Goal: Task Accomplishment & Management: Manage account settings

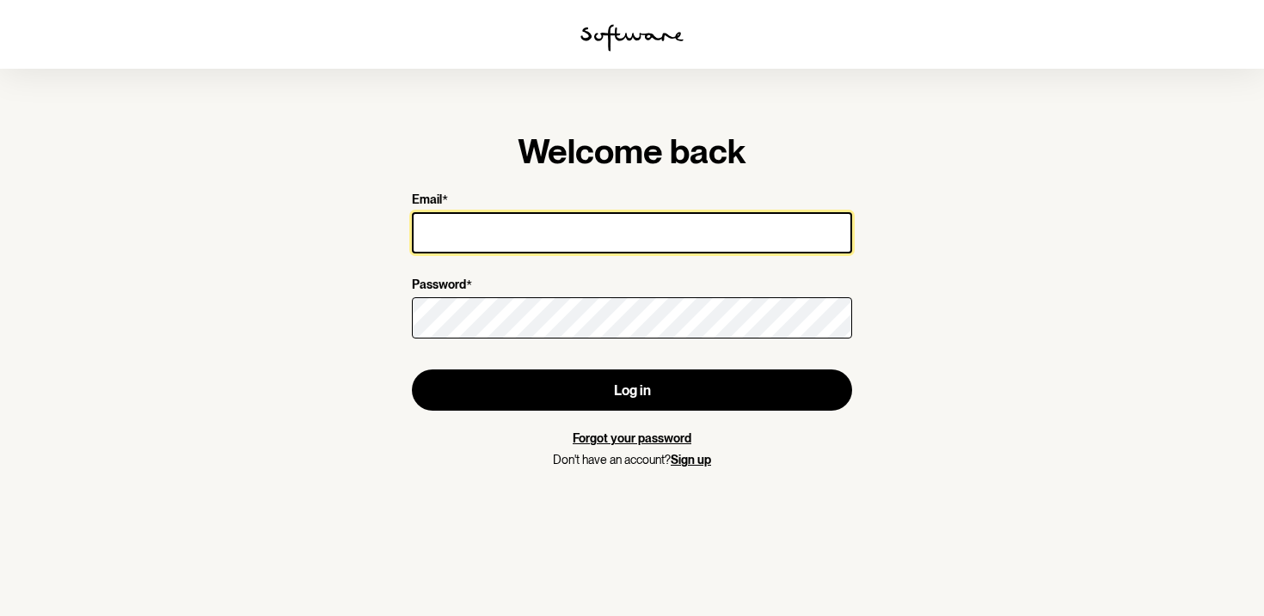
type input "[PERSON_NAME][EMAIL_ADDRESS][DOMAIN_NAME]"
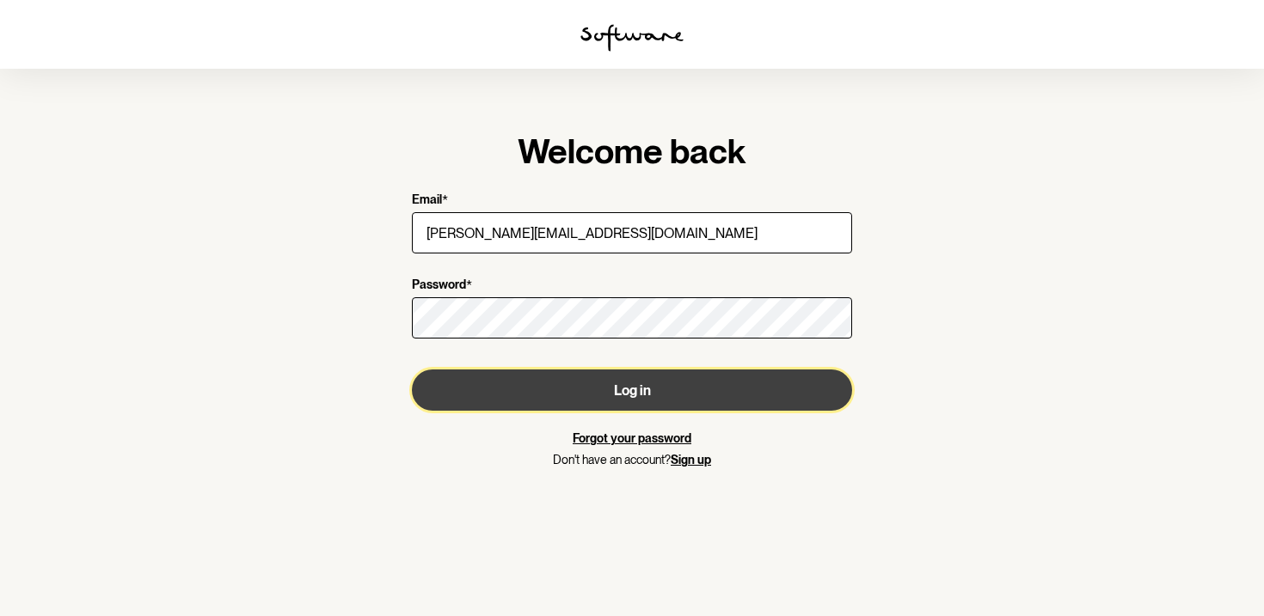
click at [579, 374] on button "Log in" at bounding box center [632, 390] width 440 height 41
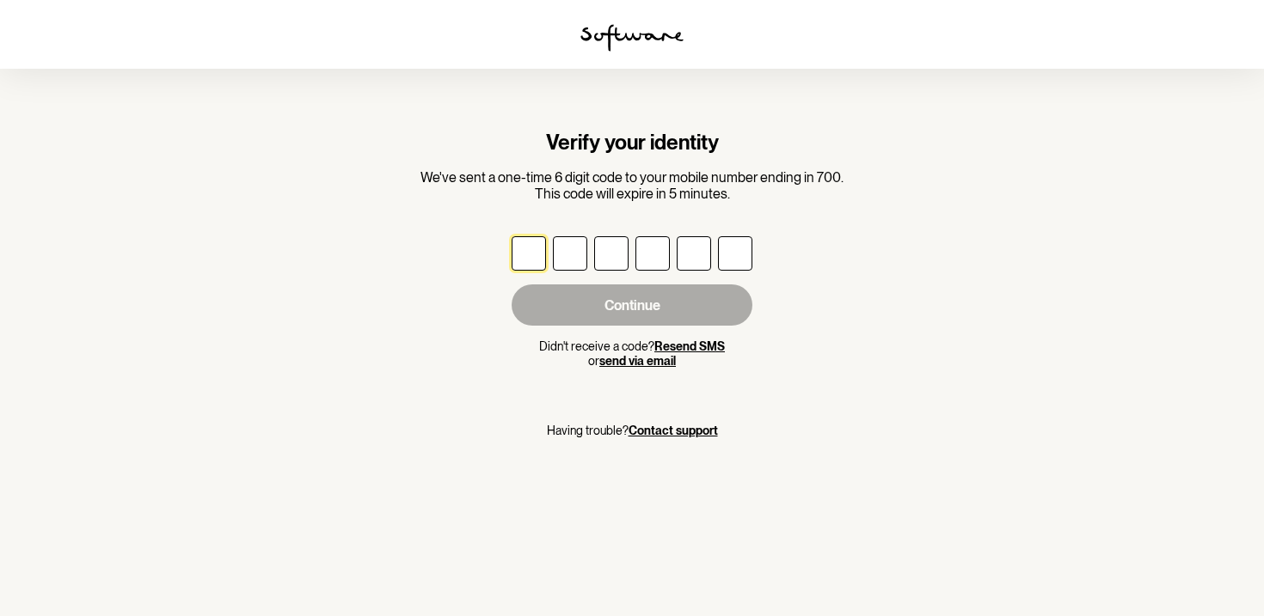
click at [532, 260] on input "text" at bounding box center [528, 253] width 34 height 34
type input "7"
type input "6"
type input "7"
type input "5"
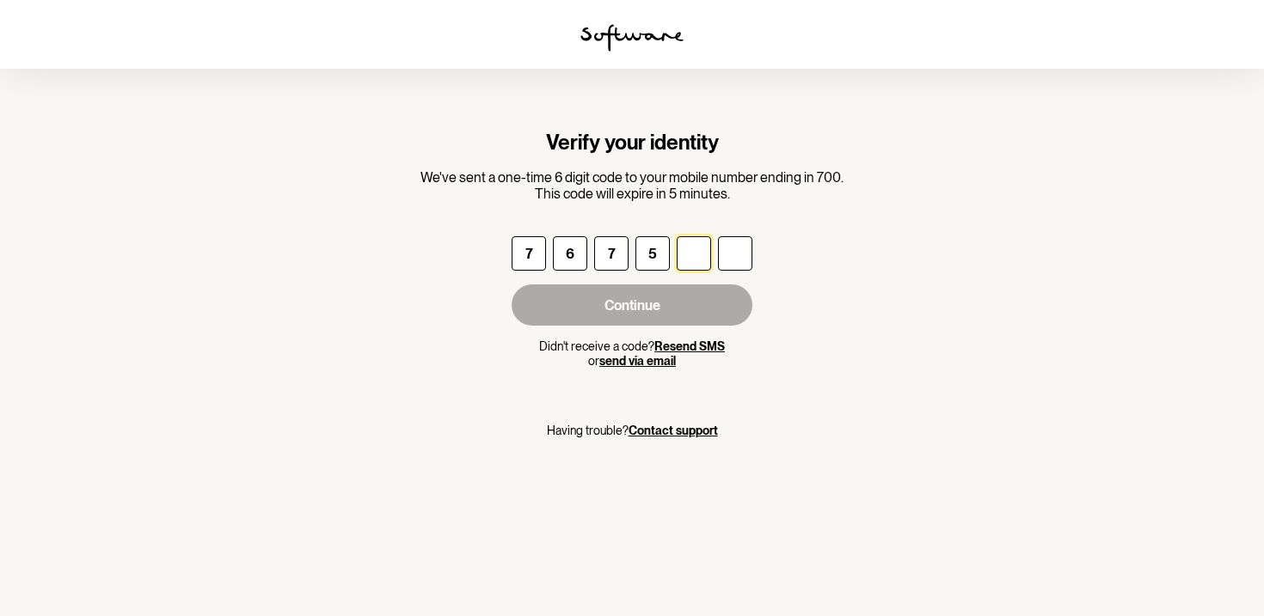
type input "4"
type input "1"
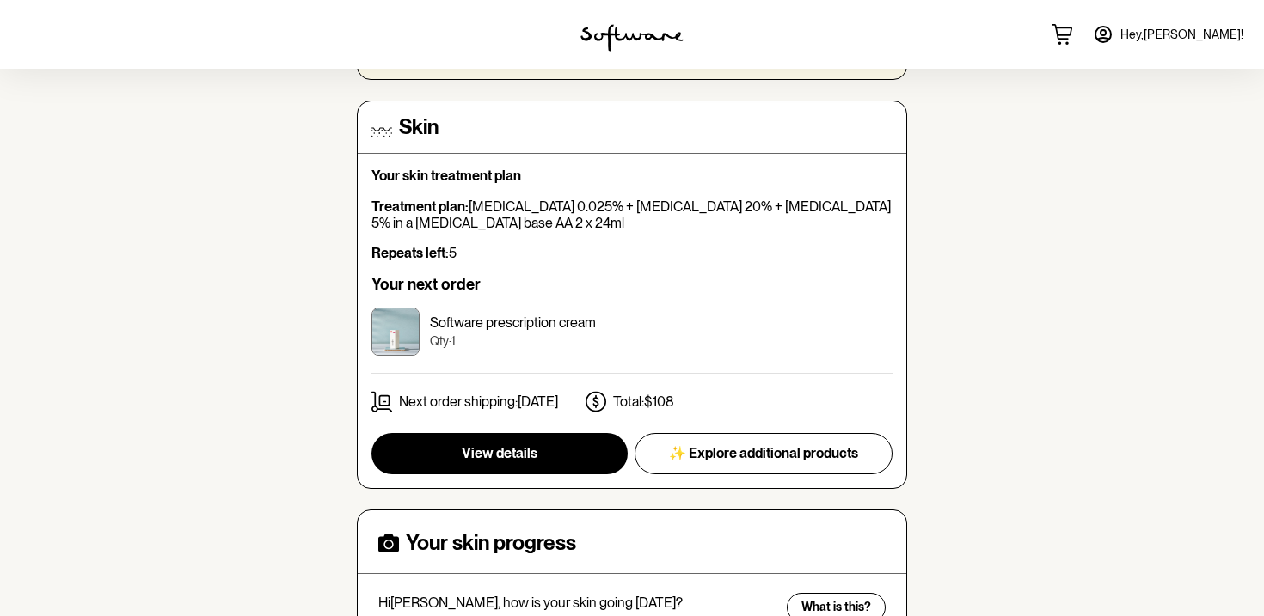
scroll to position [385, 0]
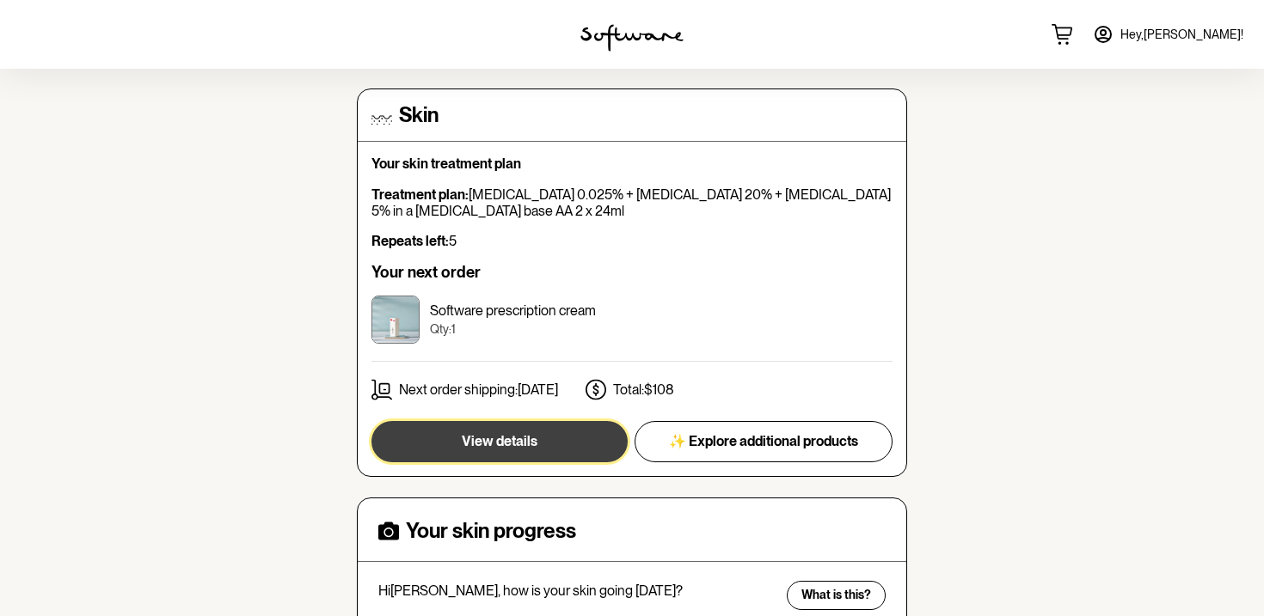
click at [537, 421] on button "View details" at bounding box center [499, 441] width 256 height 41
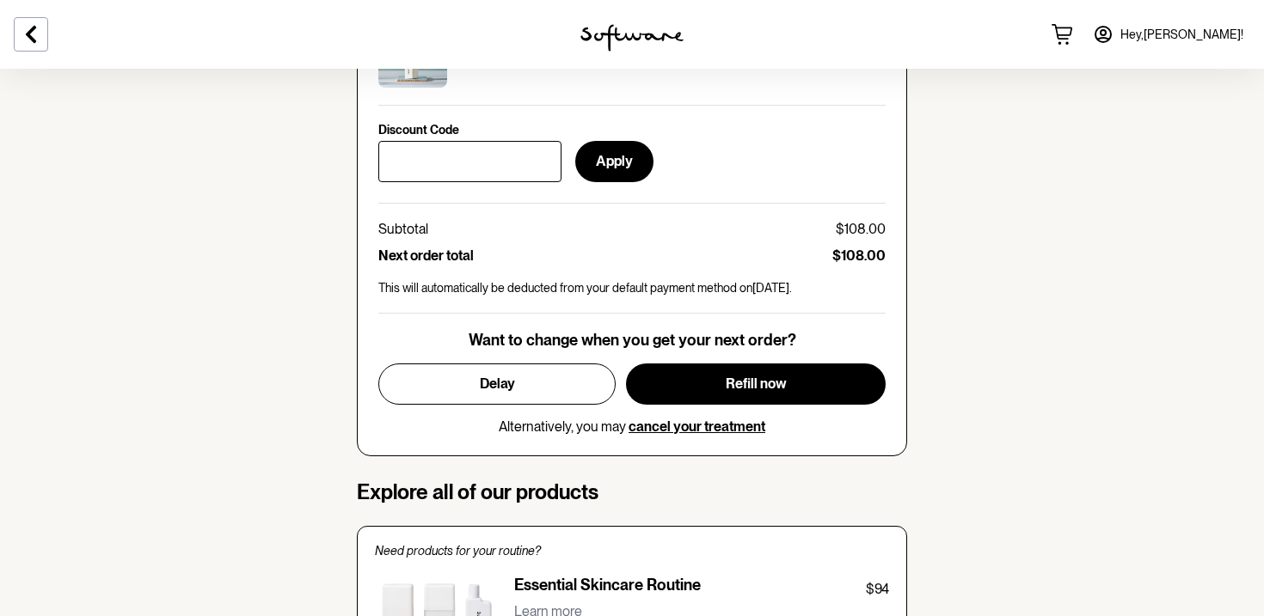
scroll to position [882, 0]
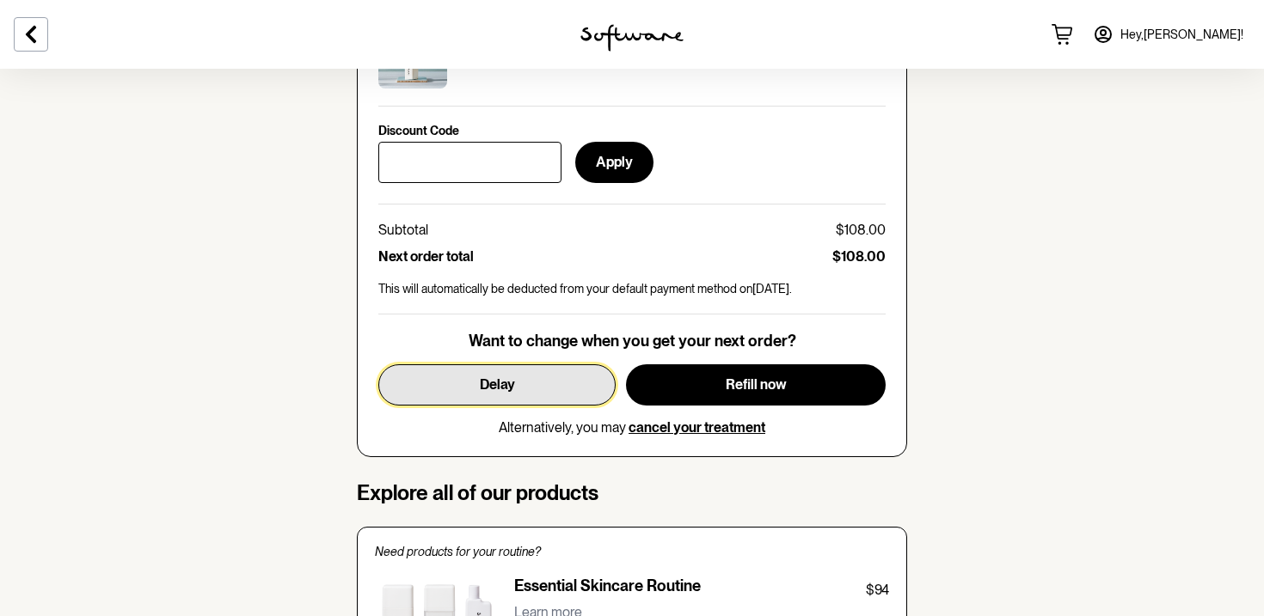
click at [536, 383] on button "Delay" at bounding box center [496, 384] width 237 height 41
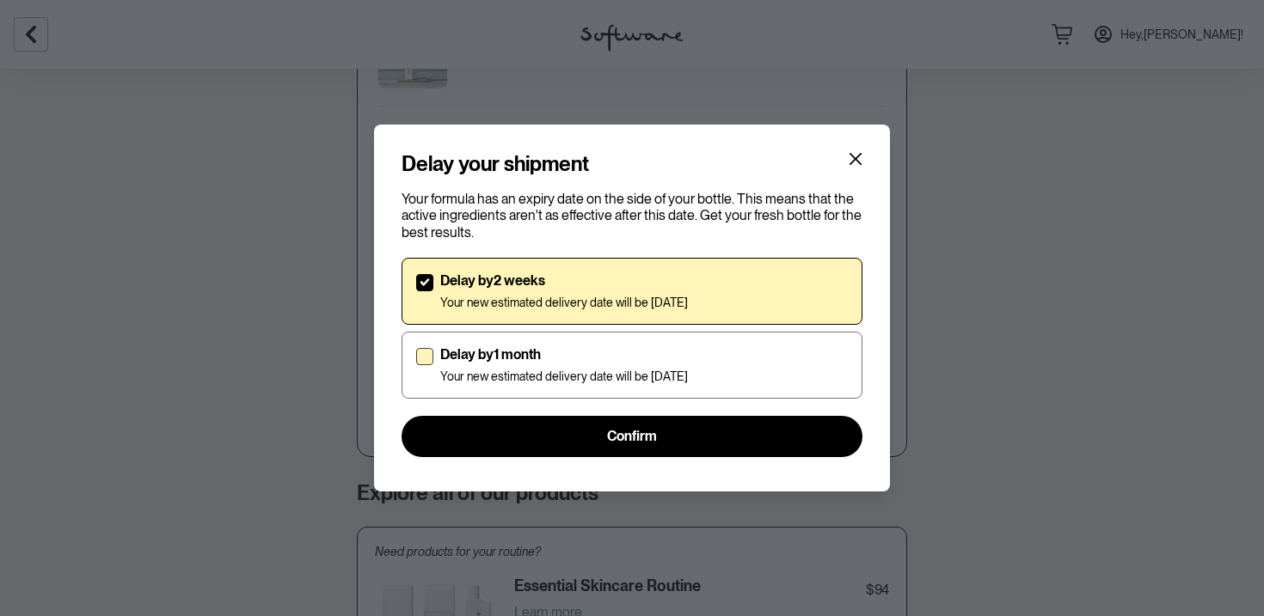
click at [523, 366] on div "Delay by 1 month Your new estimated delivery date will be [DATE]" at bounding box center [564, 365] width 248 height 38
click at [416, 365] on input "Delay by 1 month Your new estimated delivery date will be [DATE]" at bounding box center [415, 364] width 1 height 1
checkbox input "true"
checkbox input "false"
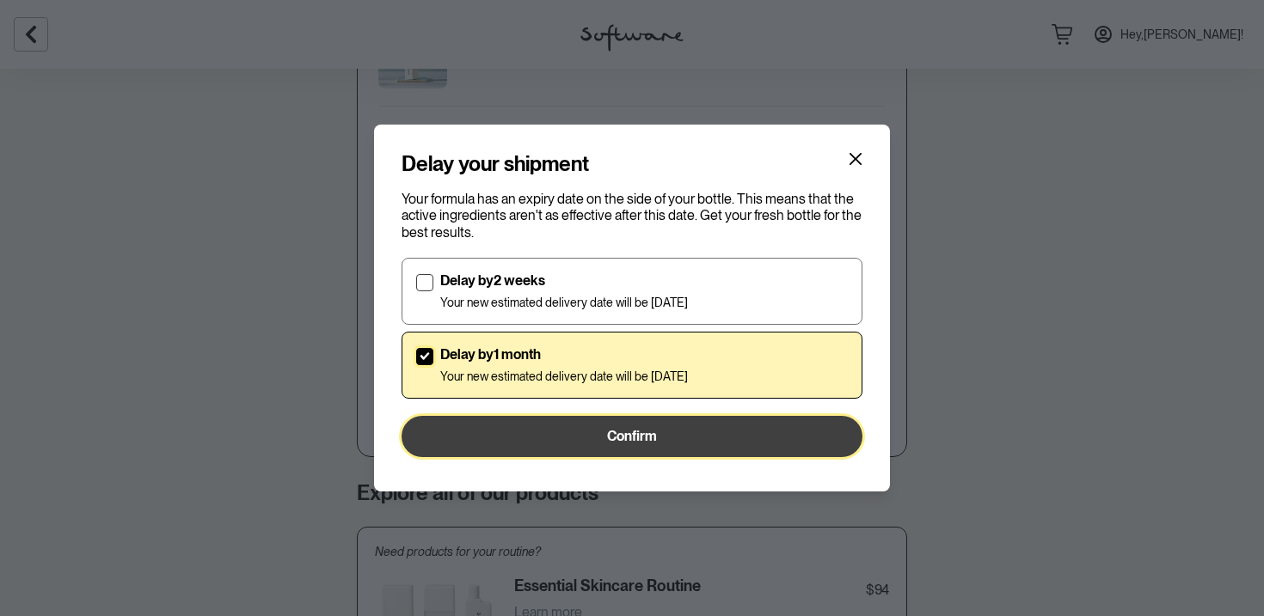
click at [523, 430] on button "Confirm" at bounding box center [631, 436] width 461 height 41
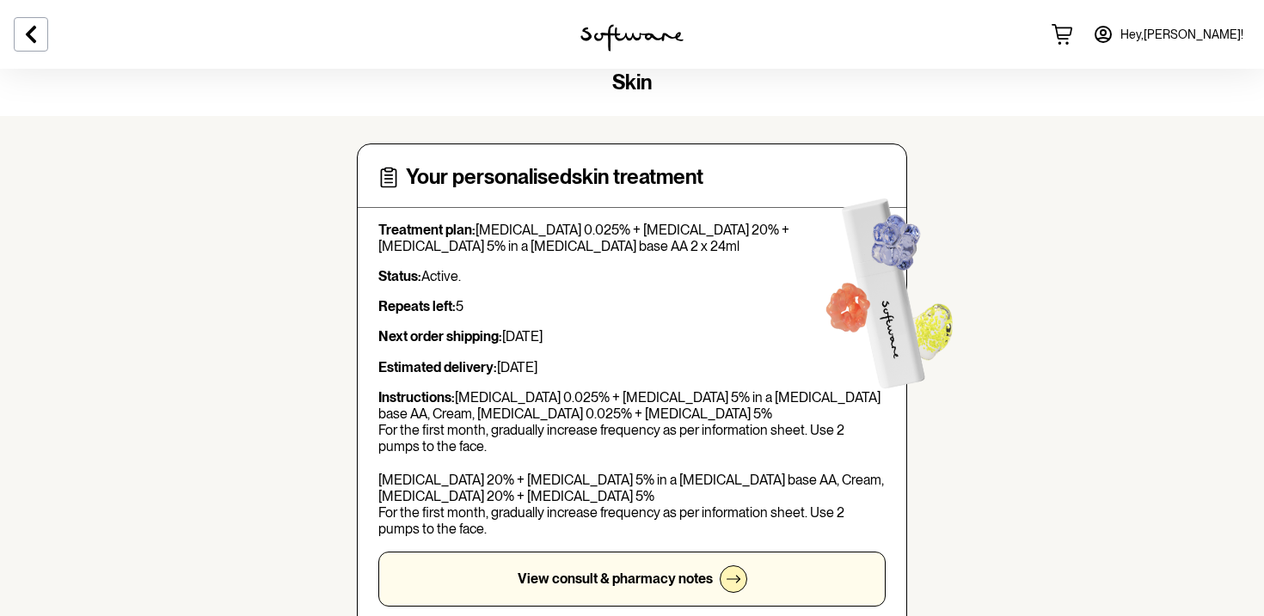
scroll to position [11, 0]
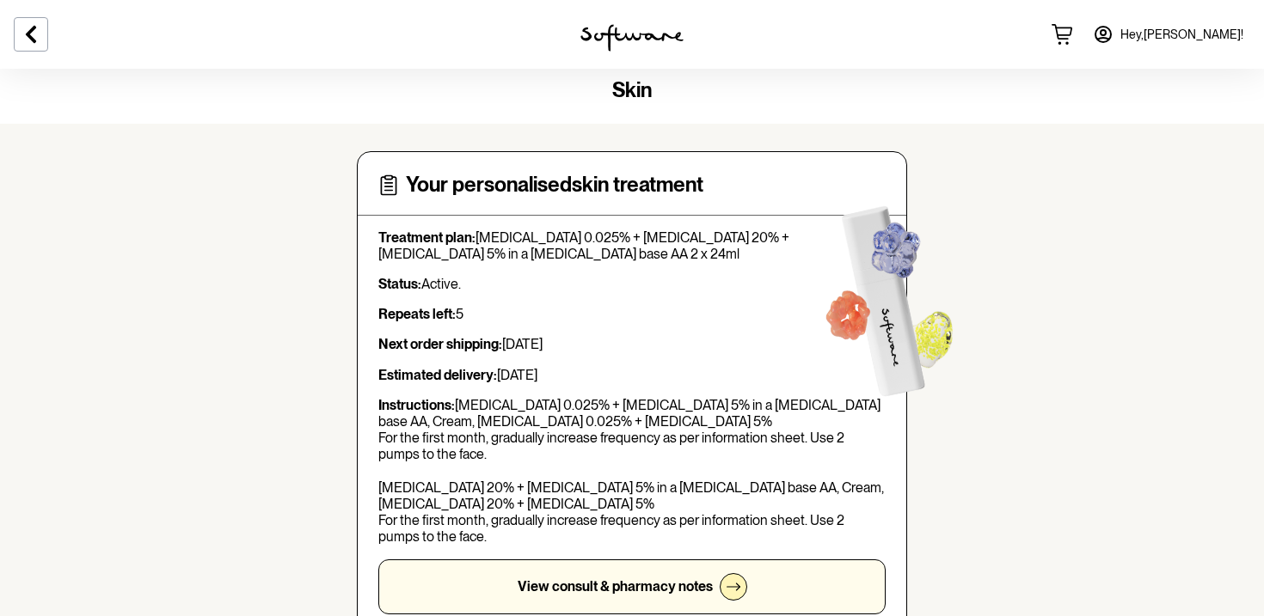
drag, startPoint x: 309, startPoint y: 289, endPoint x: 249, endPoint y: 205, distance: 102.8
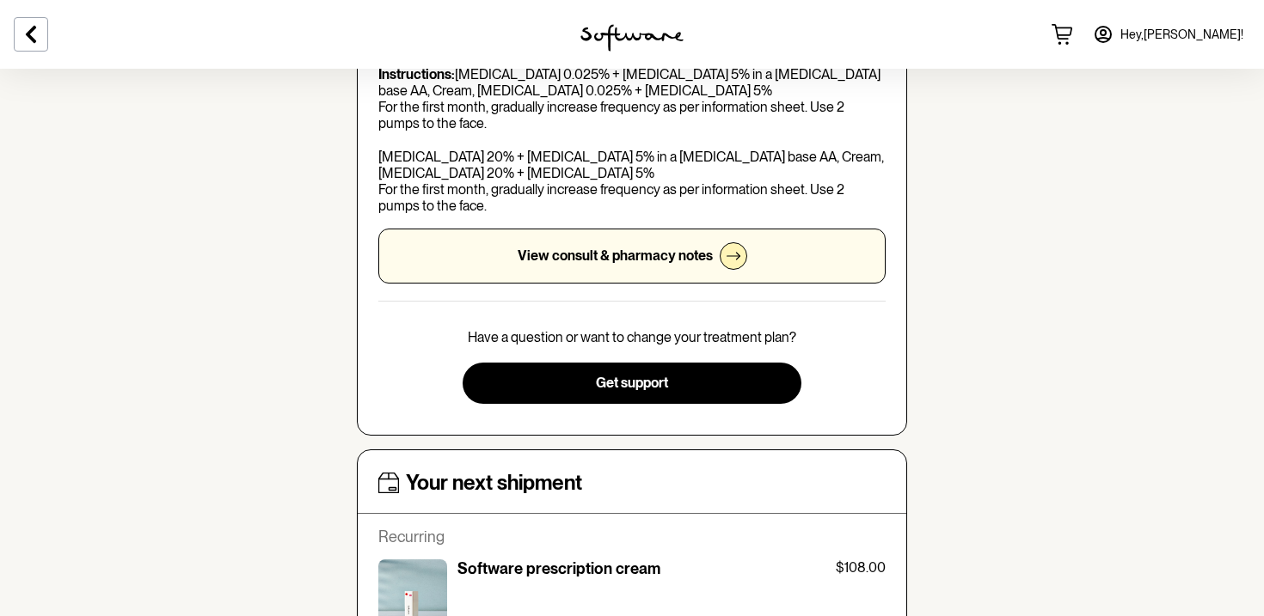
scroll to position [343, 0]
click at [39, 34] on icon at bounding box center [31, 34] width 21 height 21
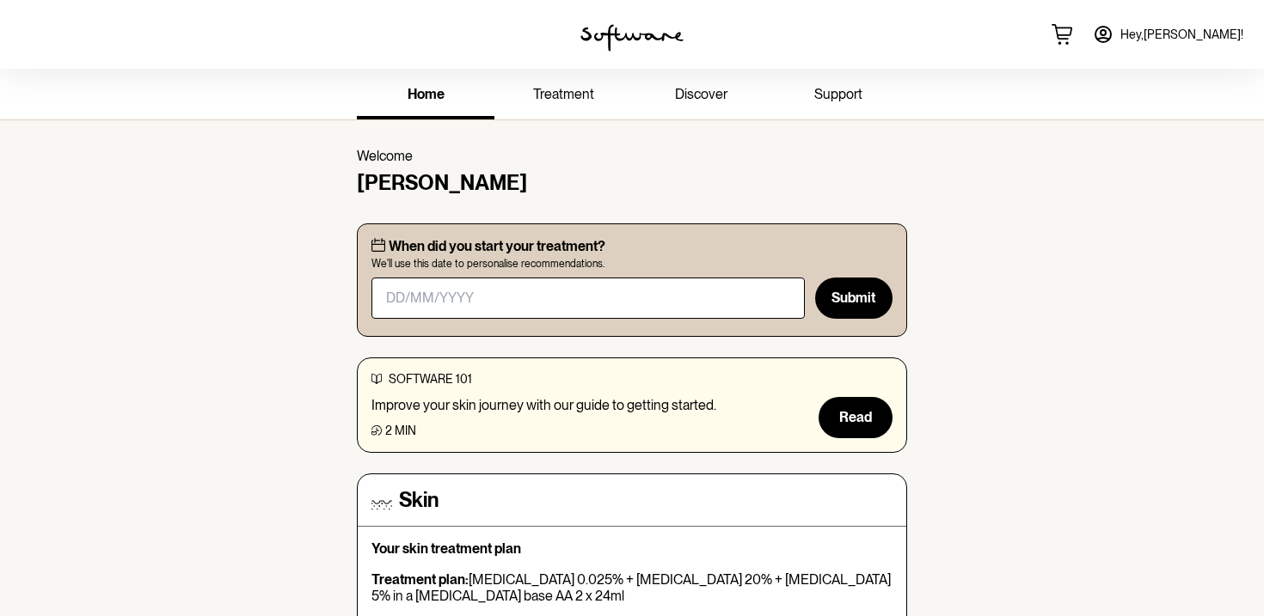
click at [1113, 32] on icon at bounding box center [1103, 34] width 21 height 21
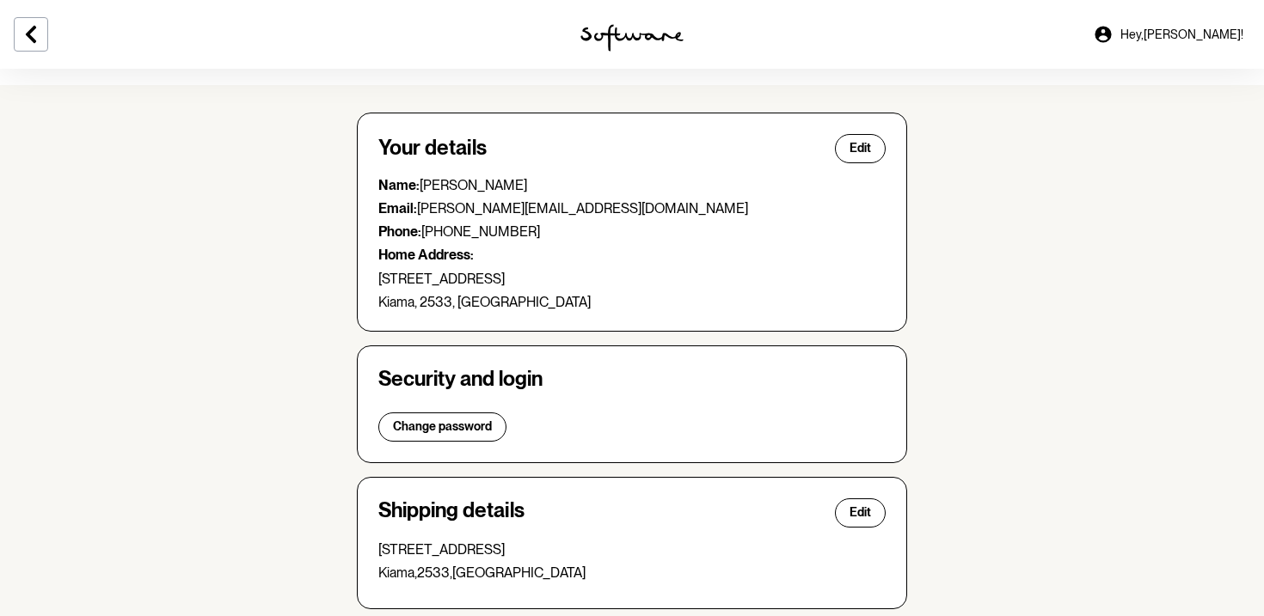
scroll to position [52, 0]
